Goal: Communication & Community: Ask a question

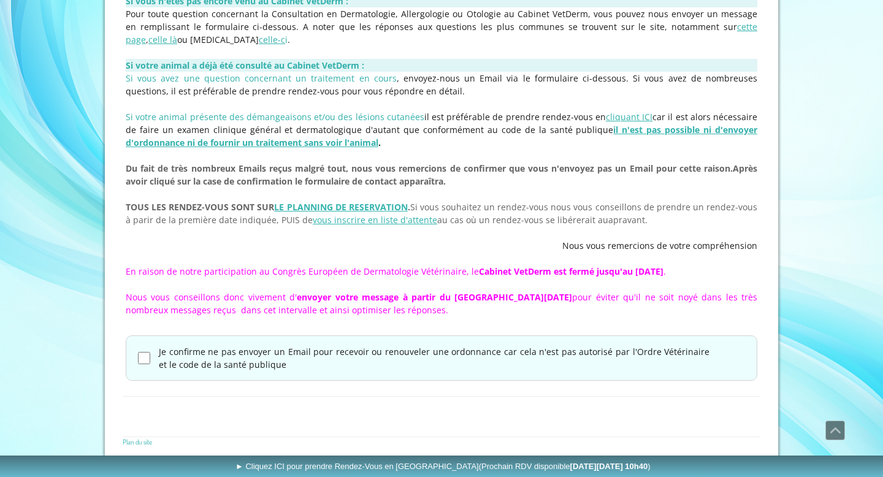
scroll to position [366, 0]
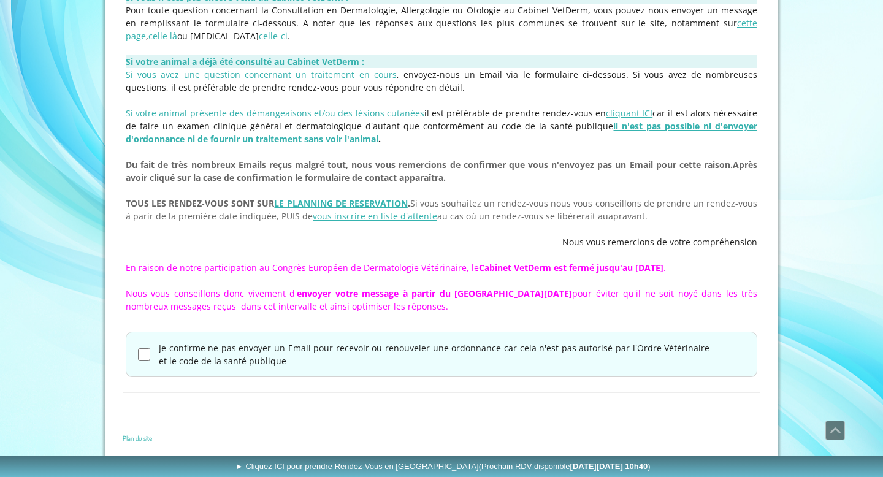
click at [145, 353] on input "Je confirme ne pas envoyer un Email pour recevoir ou renouveler une ordonnance …" at bounding box center [144, 354] width 12 height 12
checkbox input "true"
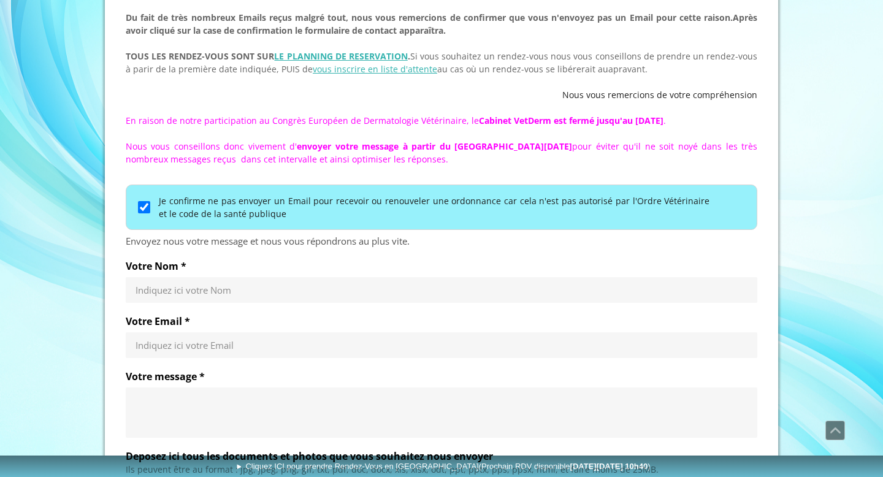
scroll to position [517, 0]
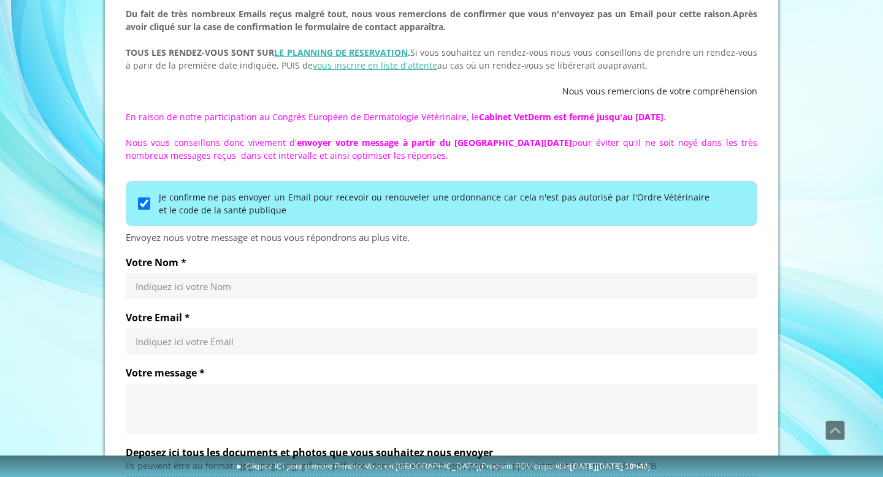
click at [172, 286] on input "Votre Nom *" at bounding box center [442, 286] width 612 height 12
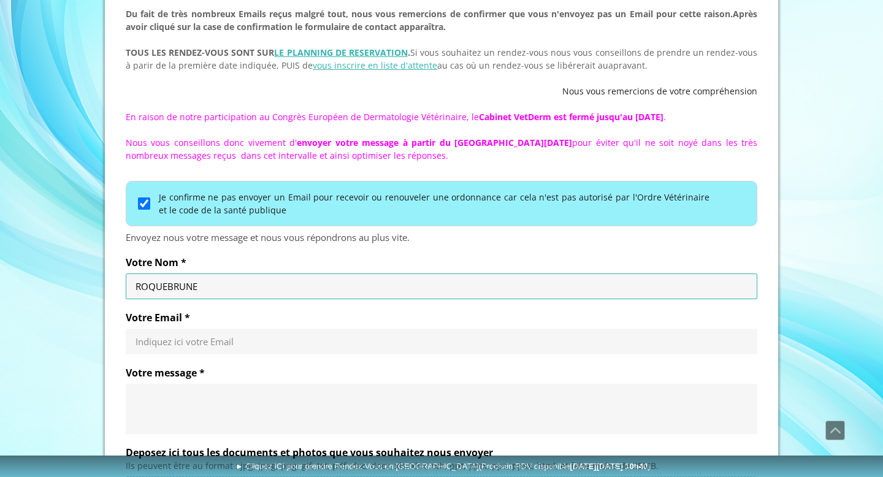
type input "ROQUEBRUNE"
click at [166, 340] on input "Votre Email *" at bounding box center [442, 341] width 612 height 12
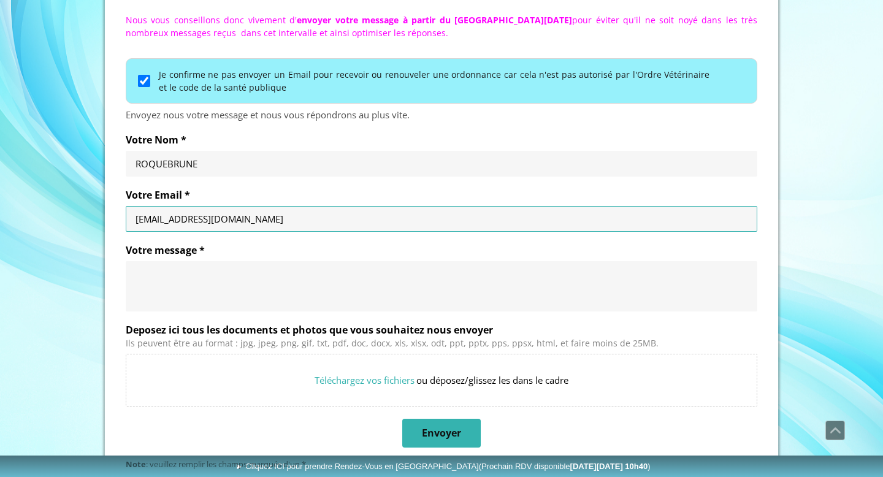
scroll to position [641, 0]
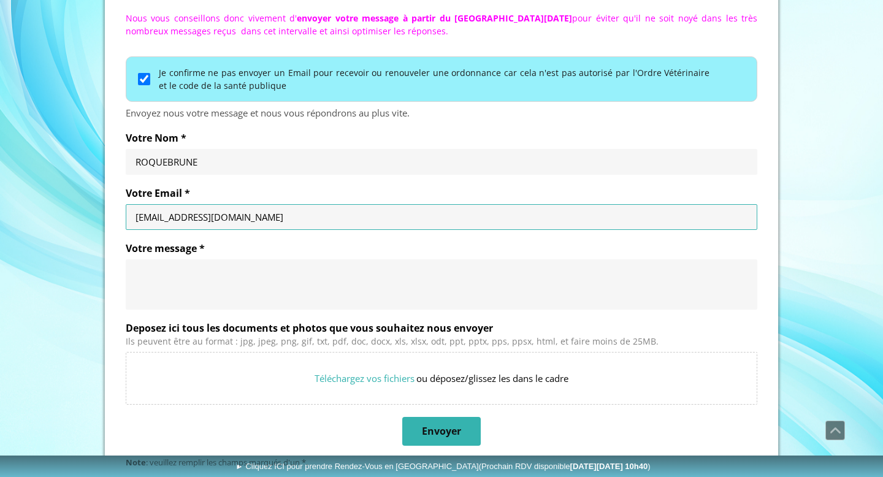
type input "droquebrune@gmail.com"
click at [144, 272] on textarea "Votre message *" at bounding box center [442, 284] width 612 height 37
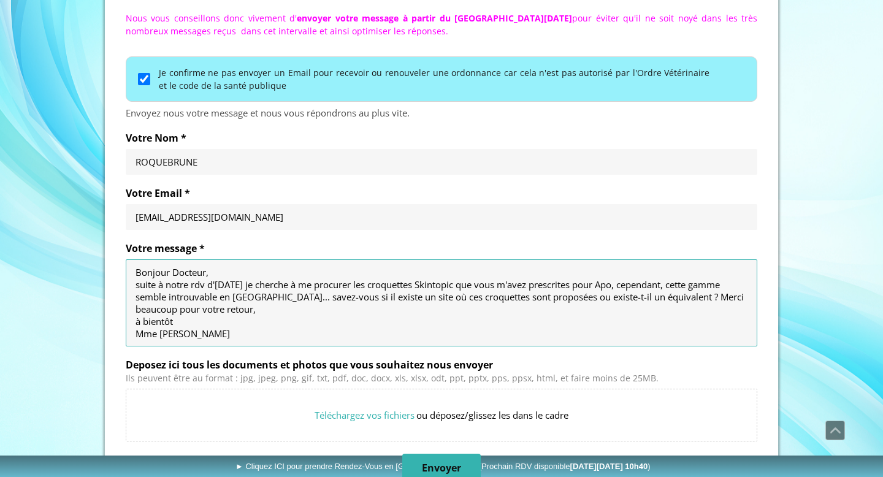
click at [235, 285] on textarea "Bonjour Docteur, suite à notre rdv d'hier je cherche à me procurer les croquett…" at bounding box center [442, 303] width 612 height 74
drag, startPoint x: 659, startPoint y: 285, endPoint x: 697, endPoint y: 289, distance: 38.2
click at [697, 289] on textarea "Bonjour Docteur, suite à notre rdv d'hier avec Apo ma beagle, je cherche à me p…" at bounding box center [442, 303] width 612 height 74
click at [193, 330] on textarea "Bonjour Docteur, suite à notre rdv d'hier avec Apo ma beagle, je cherche à me p…" at bounding box center [442, 303] width 612 height 74
click at [185, 323] on textarea "Bonjour Docteur, suite à notre rdv d'hier avec Apo ma beagle, je cherche à me p…" at bounding box center [442, 303] width 612 height 74
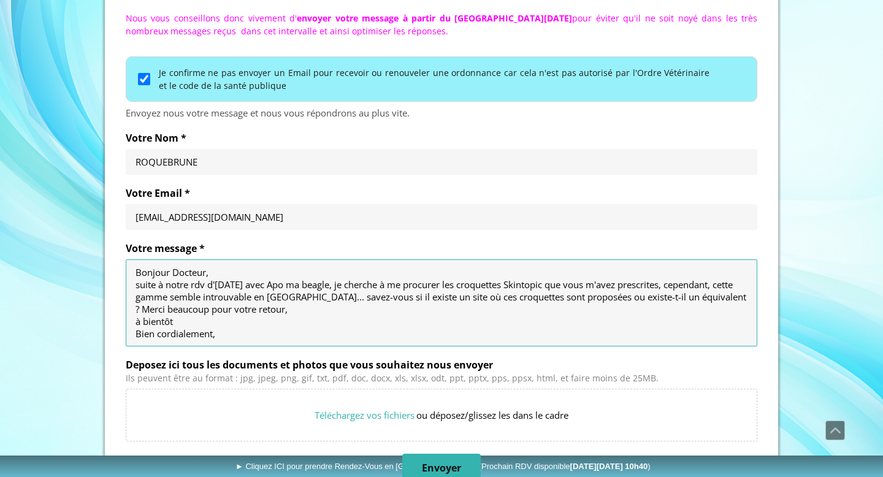
scroll to position [12, 0]
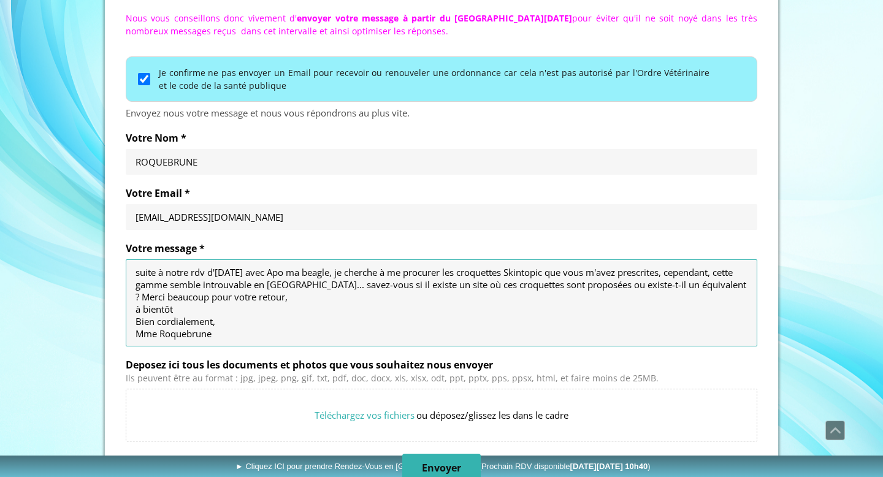
drag, startPoint x: 156, startPoint y: 335, endPoint x: 111, endPoint y: 331, distance: 45.6
click at [232, 332] on textarea "Bonjour Docteur, suite à notre rdv d'hier avec Apo ma beagle, je cherche à me p…" at bounding box center [442, 303] width 612 height 74
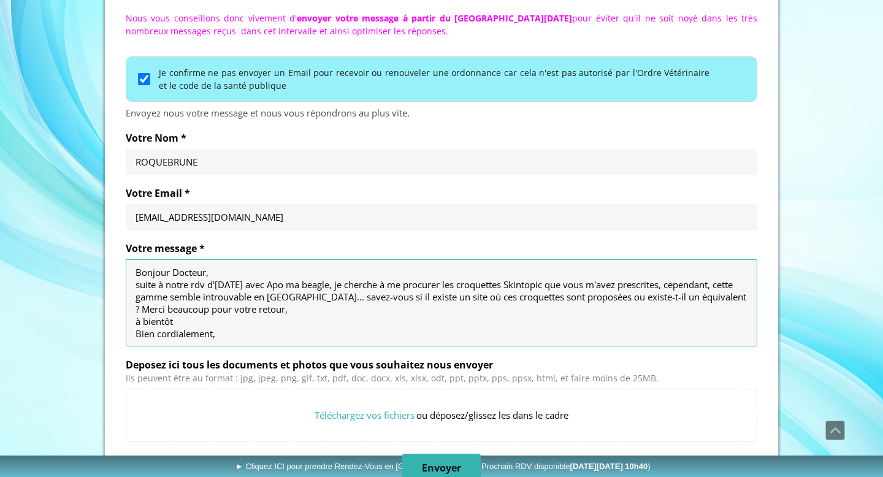
drag, startPoint x: 230, startPoint y: 311, endPoint x: 255, endPoint y: 312, distance: 25.2
click at [255, 312] on textarea "Bonjour Docteur, suite à notre rdv d'hier avec Apo ma beagle, je cherche à me p…" at bounding box center [442, 303] width 612 height 74
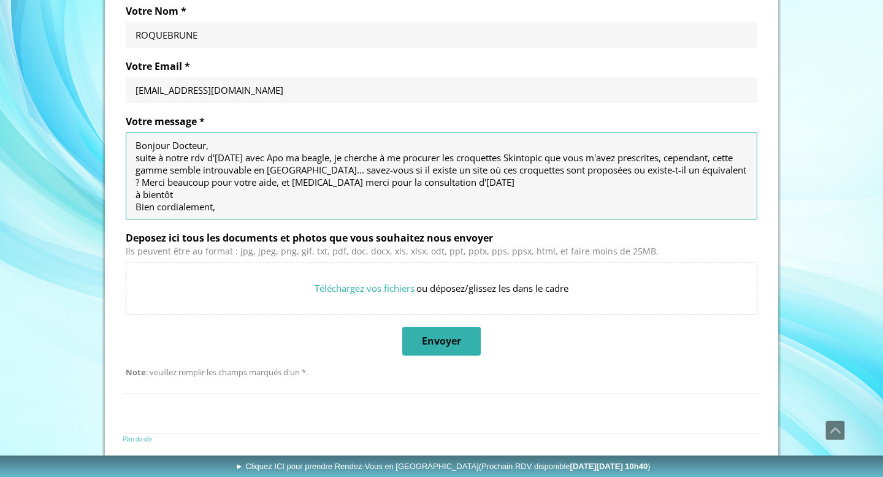
type textarea "Bonjour Docteur, suite à notre rdv d'hier avec Apo ma beagle, je cherche à me p…"
click at [427, 339] on span "Envoyer" at bounding box center [441, 341] width 39 height 13
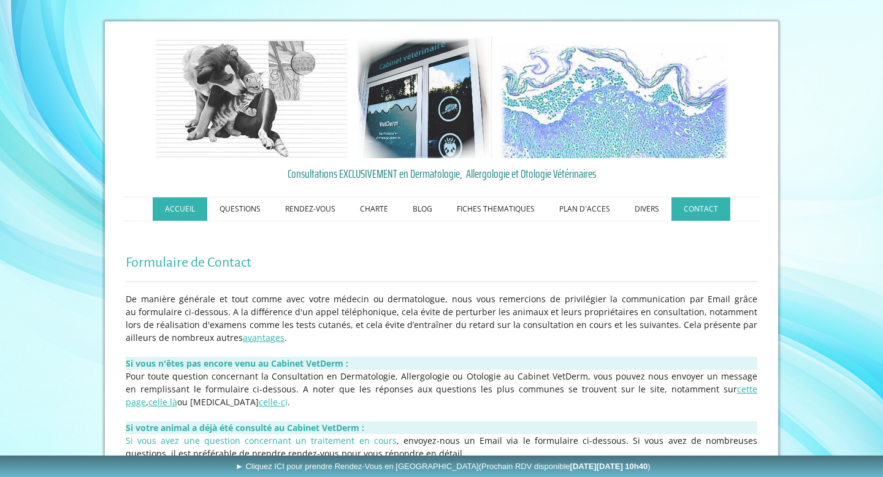
click at [181, 213] on link "ACCUEIL" at bounding box center [180, 208] width 55 height 23
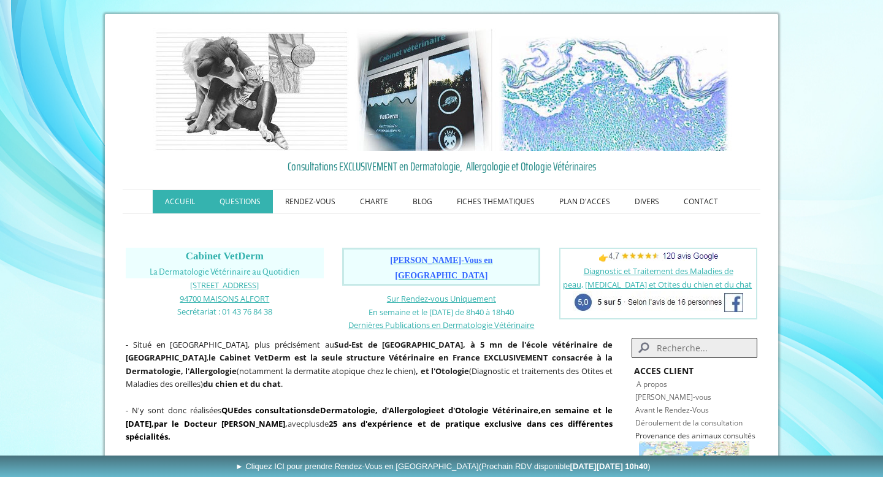
scroll to position [9, 0]
